Goal: Complete application form: Complete application form

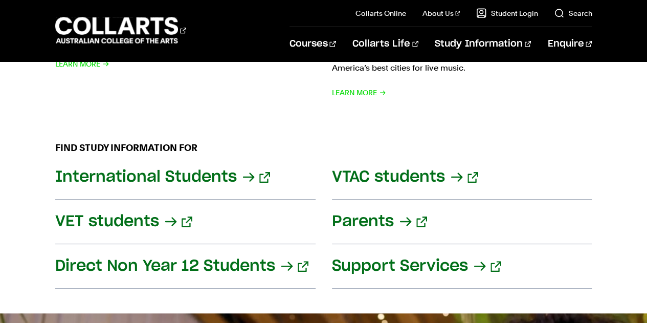
scroll to position [1281, 0]
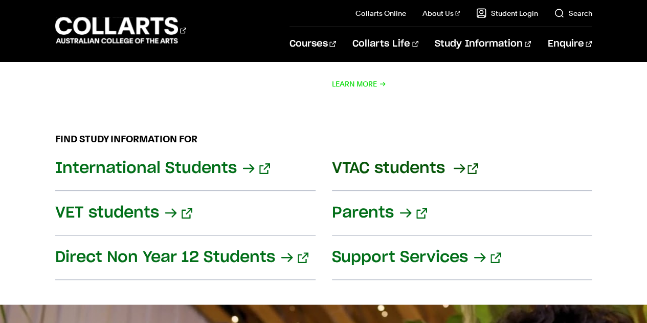
click at [359, 152] on link "VTAC students" at bounding box center [462, 168] width 260 height 44
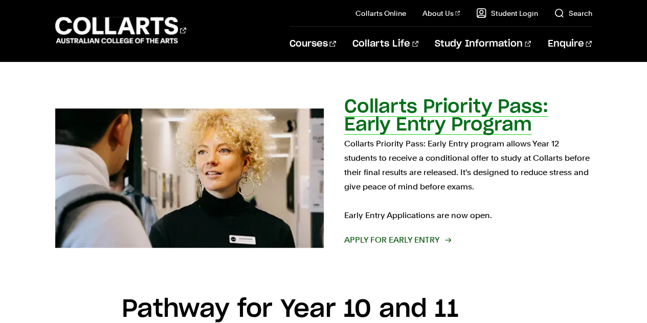
scroll to position [1032, 0]
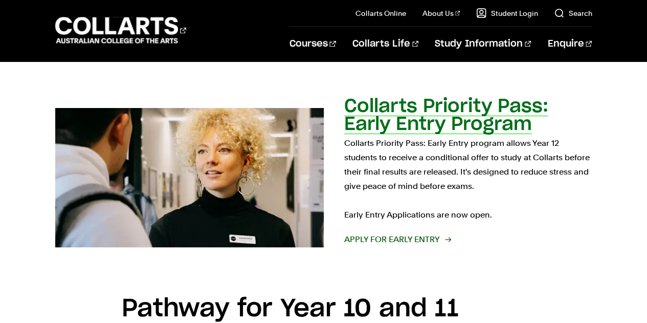
click at [444, 236] on span "Apply for Early Entry" at bounding box center [397, 239] width 106 height 14
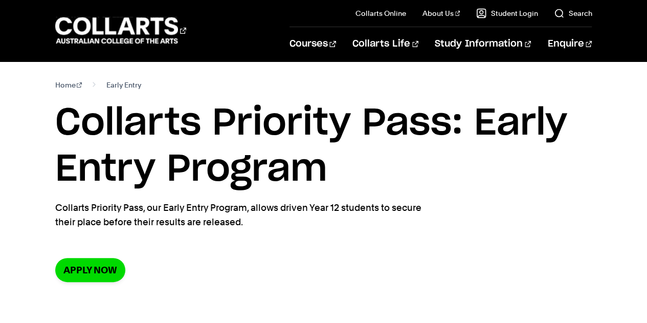
scroll to position [48, 0]
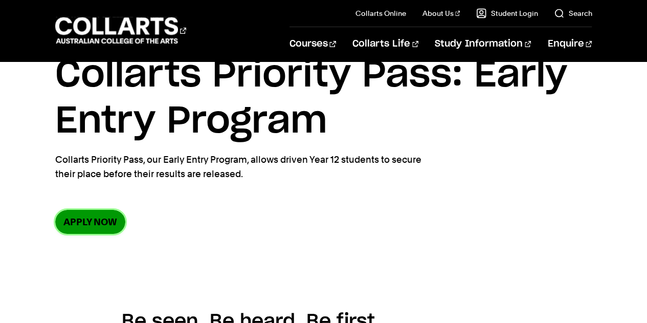
click at [93, 224] on link "Apply now" at bounding box center [90, 222] width 70 height 24
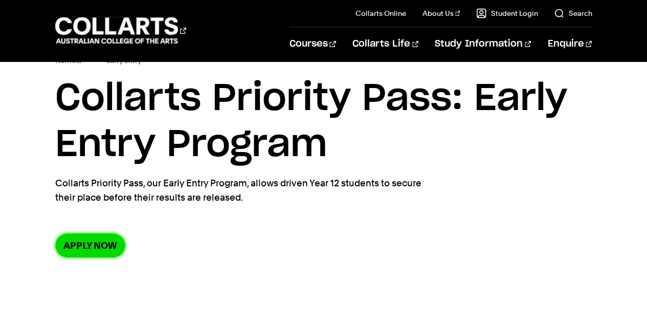
scroll to position [24, 0]
